Goal: Navigation & Orientation: Find specific page/section

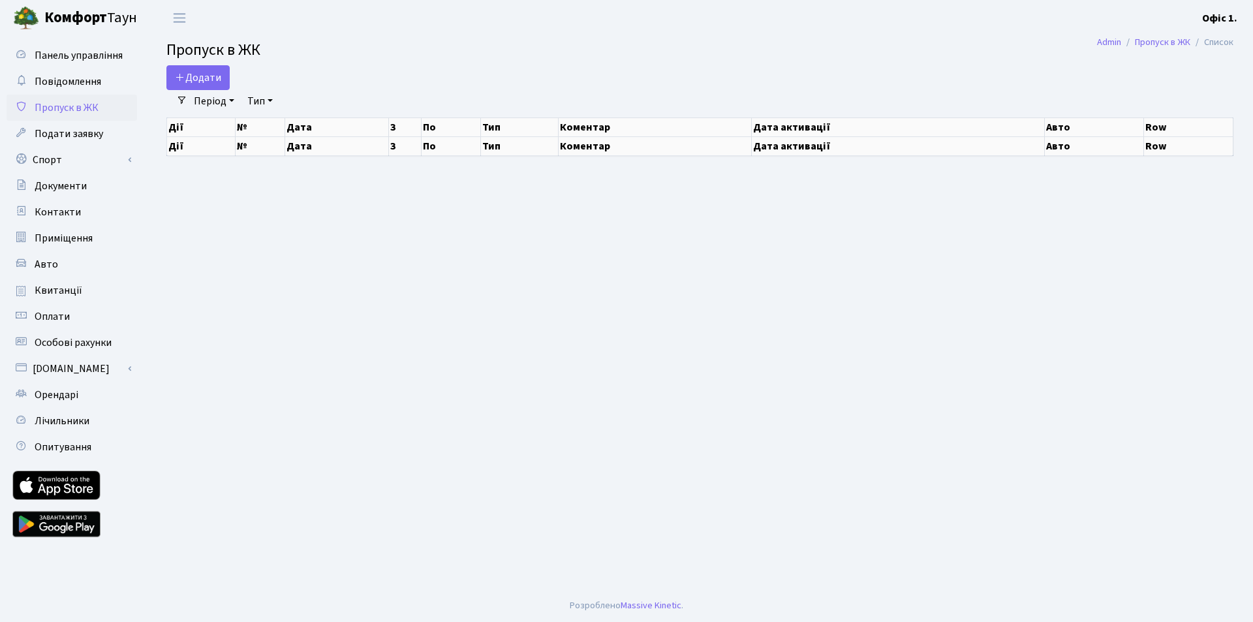
select select "25"
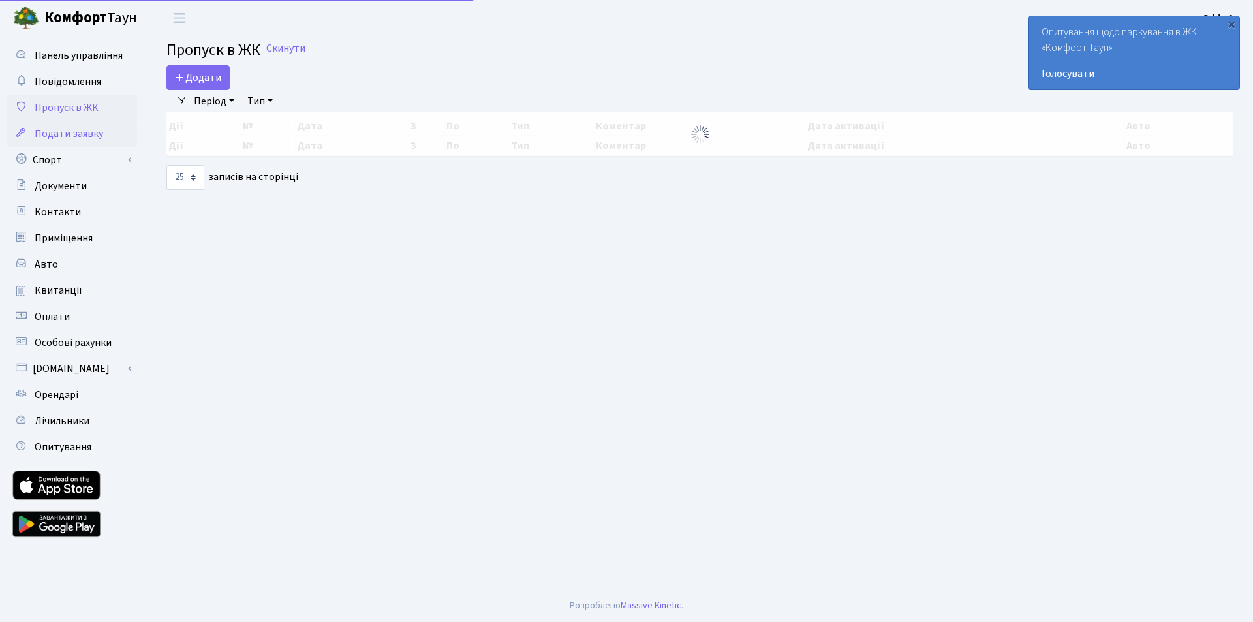
click at [102, 131] on span "Подати заявку" at bounding box center [69, 134] width 69 height 14
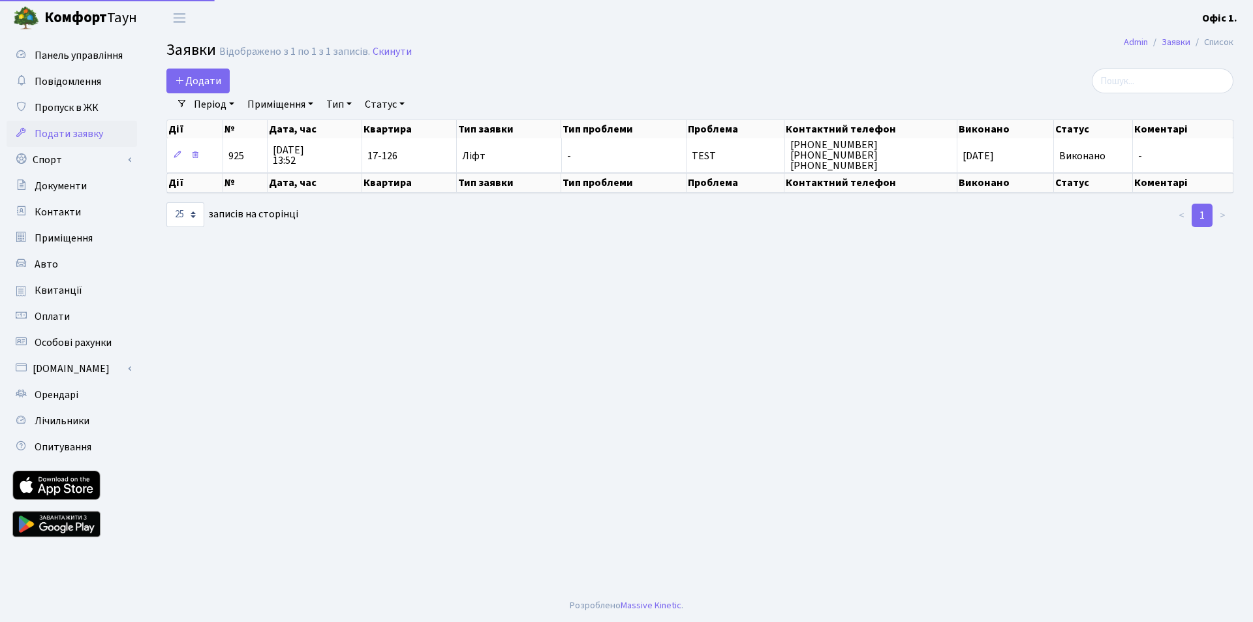
select select "25"
click at [97, 112] on span "Пропуск в ЖК" at bounding box center [67, 107] width 64 height 14
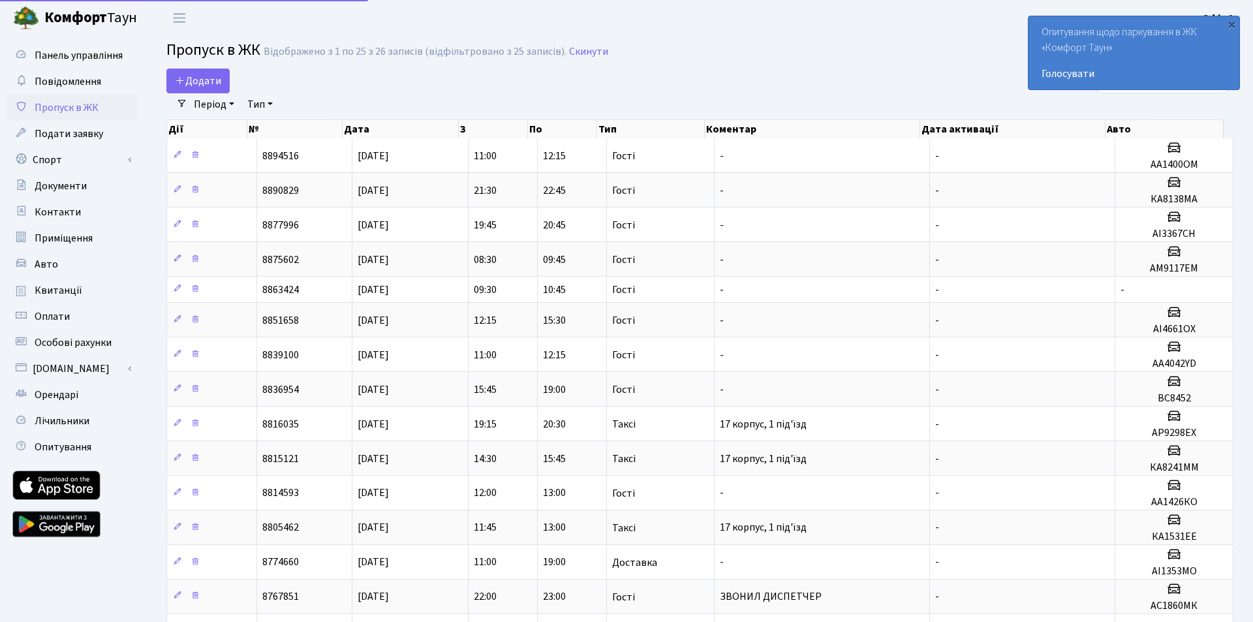
select select "25"
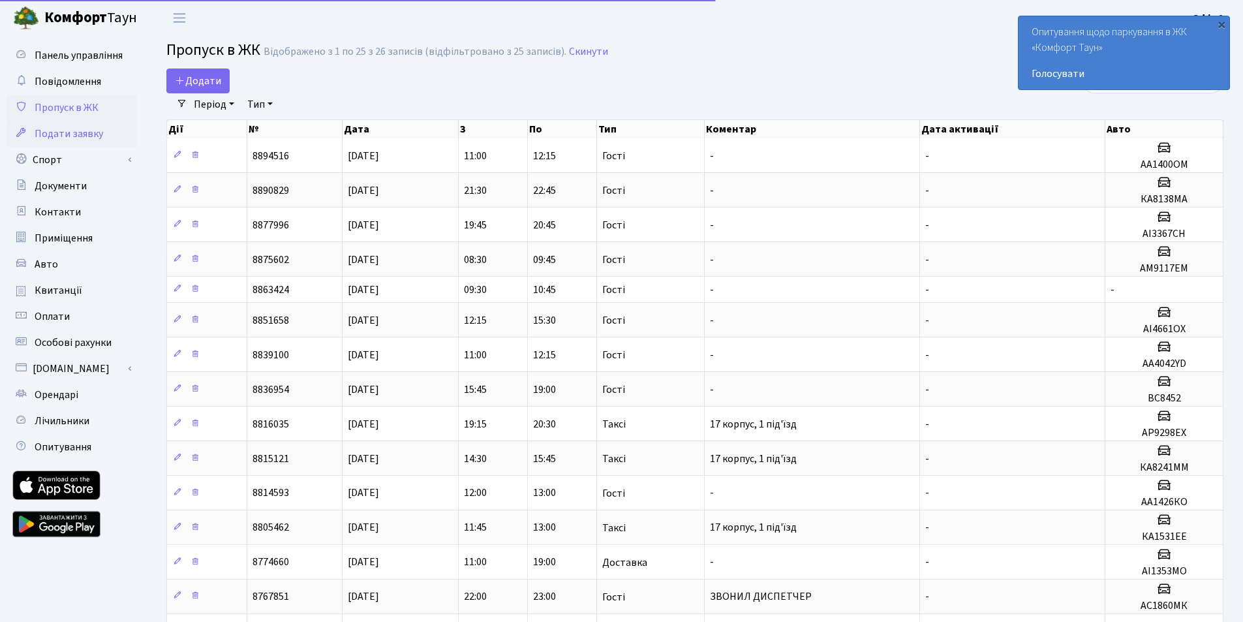
click at [91, 138] on span "Подати заявку" at bounding box center [69, 134] width 69 height 14
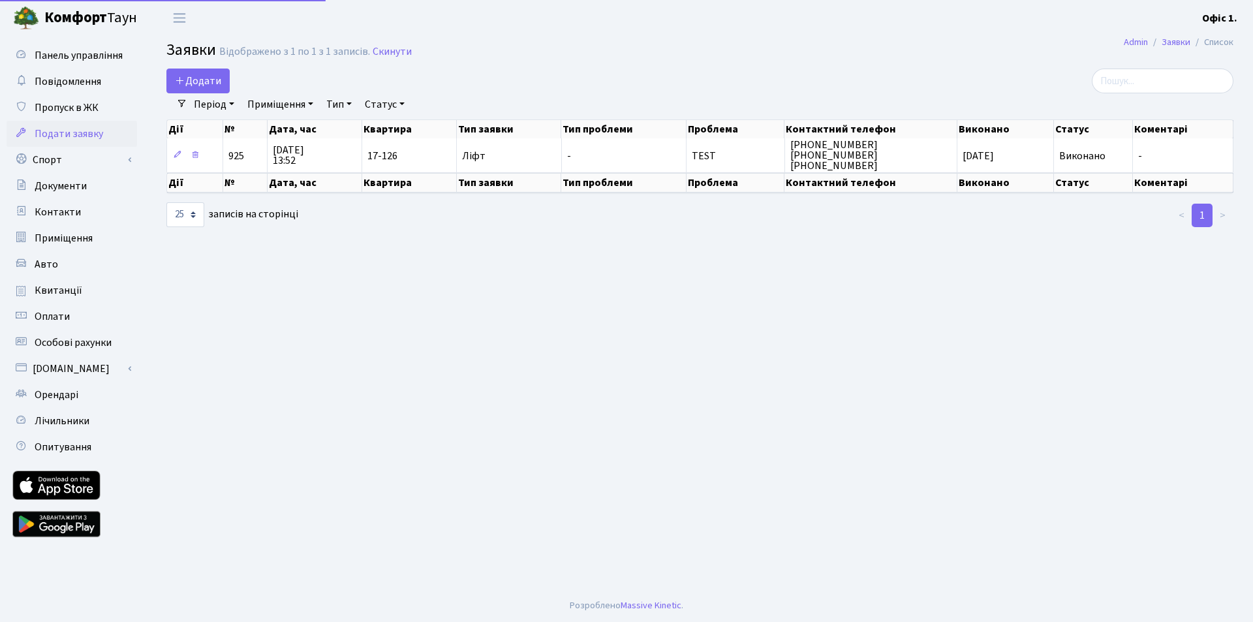
select select "25"
drag, startPoint x: 0, startPoint y: 0, endPoint x: 70, endPoint y: 210, distance: 221.6
click at [70, 210] on span "Контакти" at bounding box center [58, 212] width 46 height 14
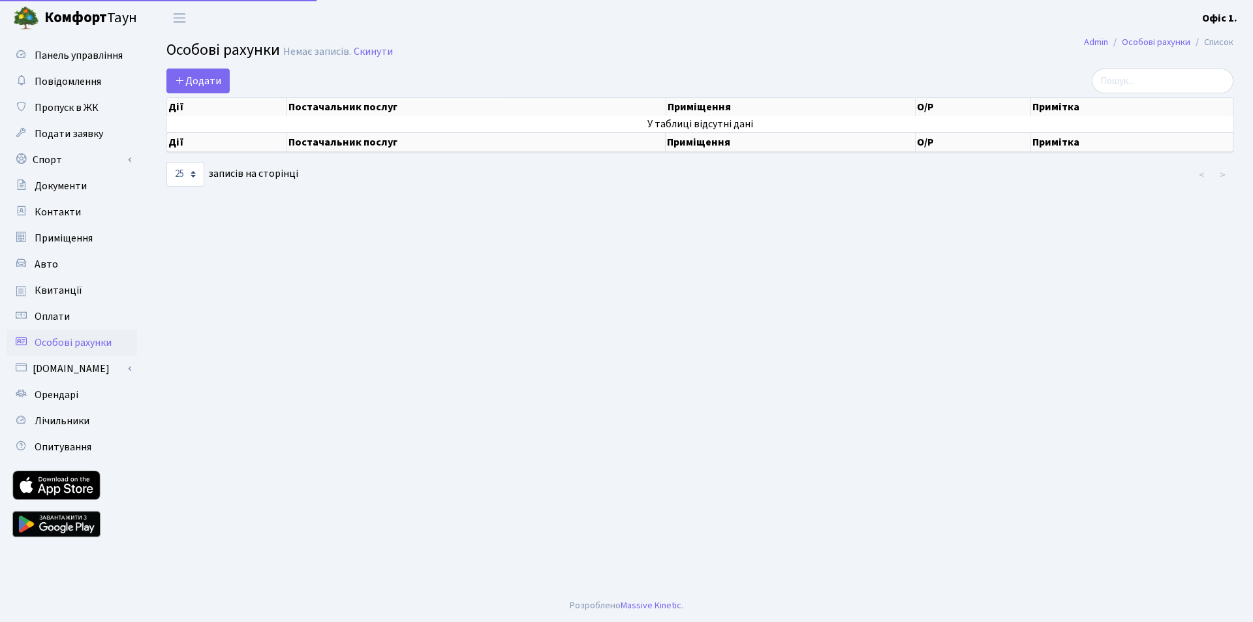
select select "25"
click at [78, 389] on link "Орендарі" at bounding box center [72, 395] width 130 height 26
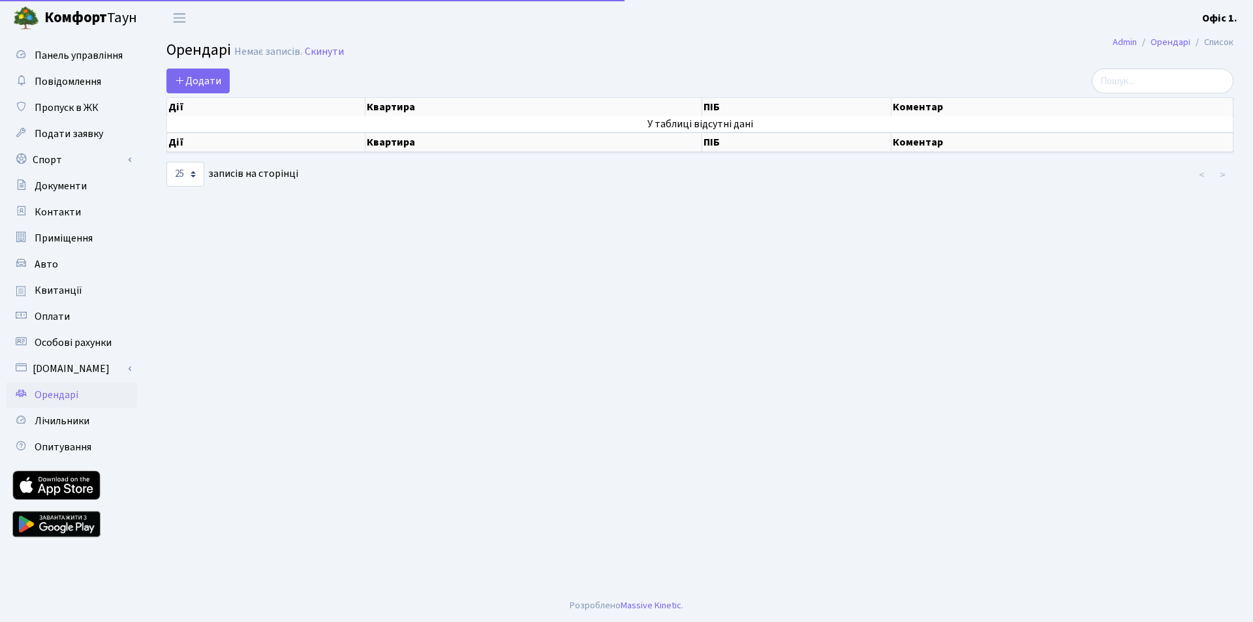
select select "25"
click at [84, 414] on span "Лічильники" at bounding box center [62, 421] width 55 height 14
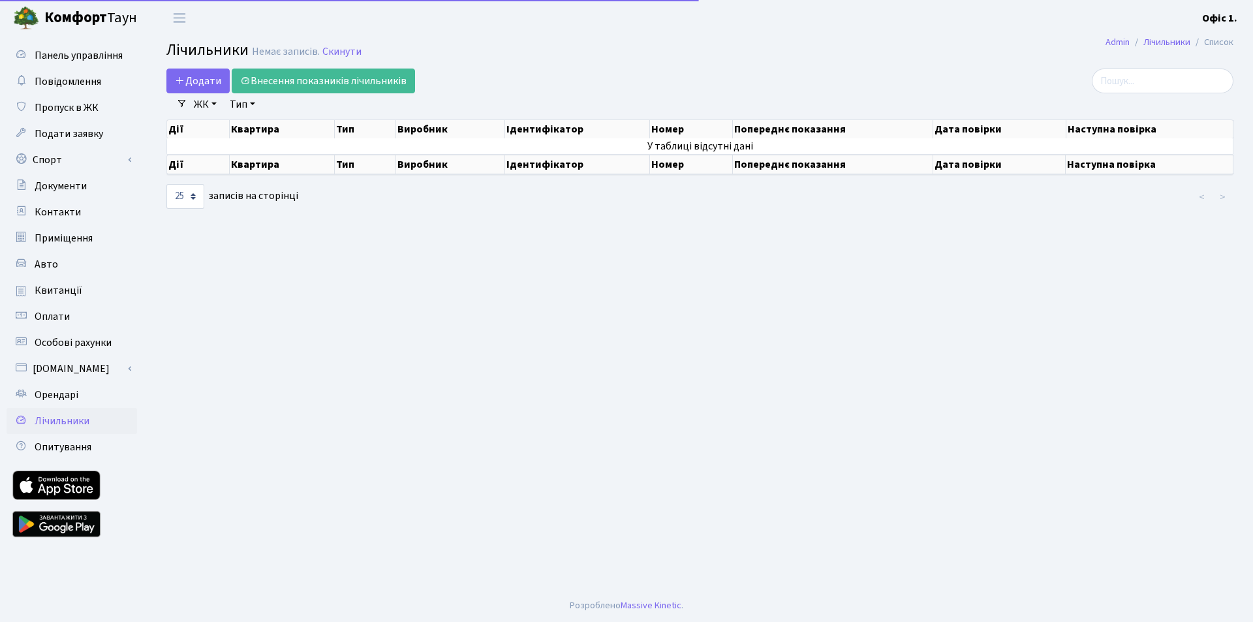
select select "25"
